Goal: Navigation & Orientation: Find specific page/section

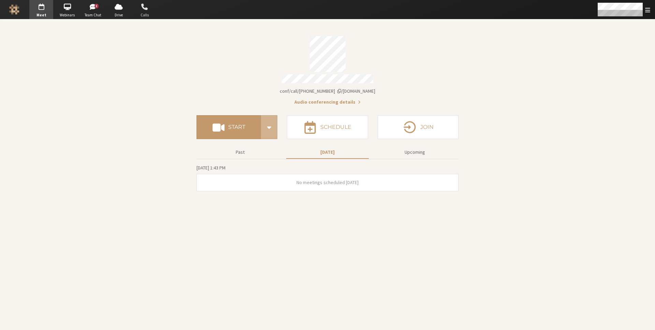
click at [148, 12] on span "Calls" at bounding box center [145, 15] width 24 height 6
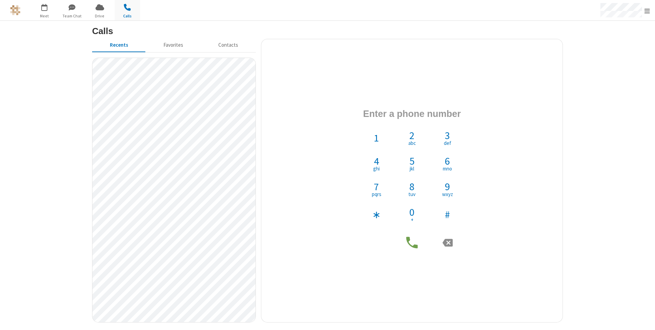
click at [593, 80] on section "Calls Recents Favorites Contacts 1 2 abc 3 def 4 ghi 5 jkl 6 mno 7 pqrs 8 tuv 9…" at bounding box center [327, 176] width 655 height 310
click at [44, 9] on span "button" at bounding box center [45, 7] width 26 height 12
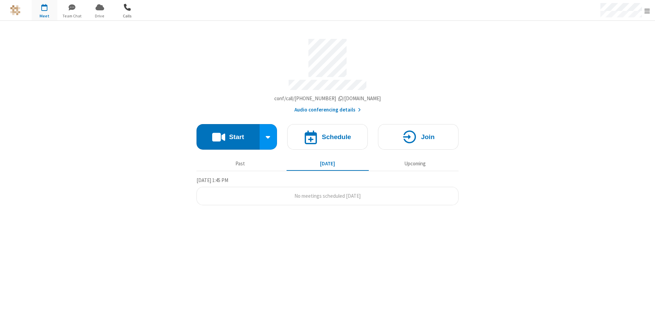
click at [127, 6] on span "button" at bounding box center [128, 7] width 26 height 12
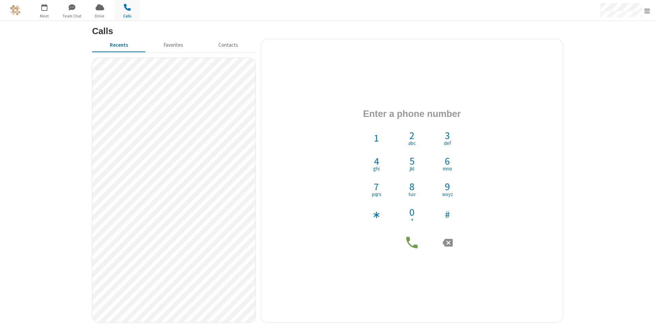
click at [610, 107] on section "Calls Recents Favorites Contacts 1 2 abc 3 def 4 ghi 5 jkl 6 mno 7 pqrs 8 tuv 9…" at bounding box center [327, 176] width 655 height 310
